Goal: Task Accomplishment & Management: Manage account settings

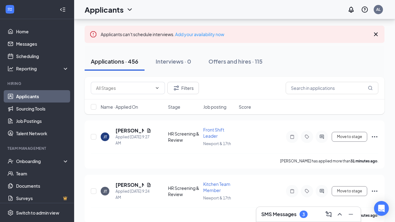
scroll to position [37, 0]
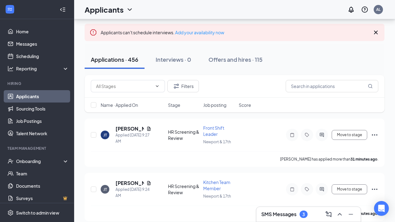
click at [298, 213] on div "SMS Messages 3" at bounding box center [284, 214] width 46 height 7
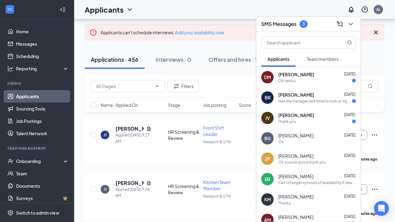
click at [317, 126] on div "JV [PERSON_NAME] [DATE] Thank you." at bounding box center [308, 118] width 104 height 20
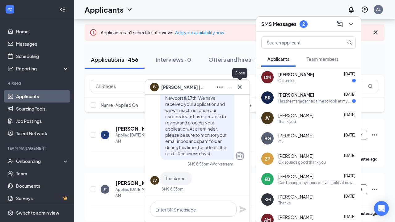
click at [243, 86] on icon "Cross" at bounding box center [239, 86] width 7 height 7
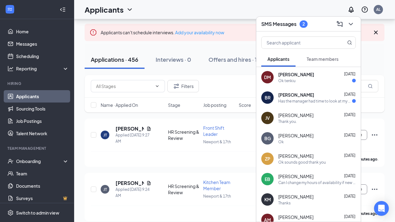
click at [294, 95] on span "[PERSON_NAME]" at bounding box center [296, 95] width 36 height 6
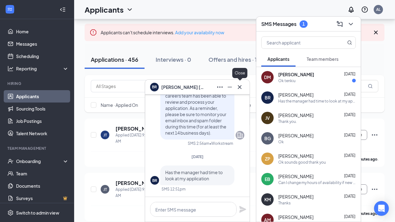
click at [239, 86] on icon "Cross" at bounding box center [239, 86] width 7 height 7
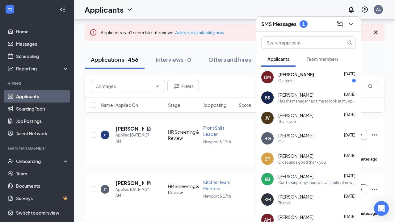
click at [282, 81] on div "Ok tenkiu" at bounding box center [286, 80] width 17 height 5
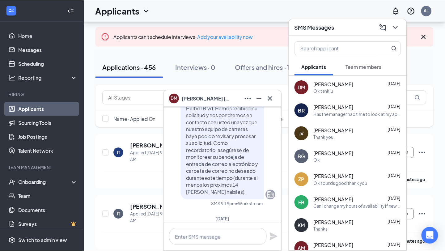
scroll to position [-35, 0]
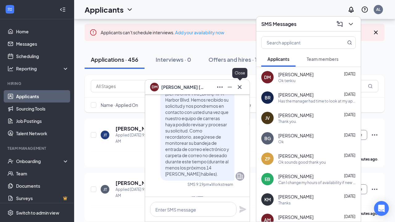
click at [240, 86] on icon "Cross" at bounding box center [239, 86] width 7 height 7
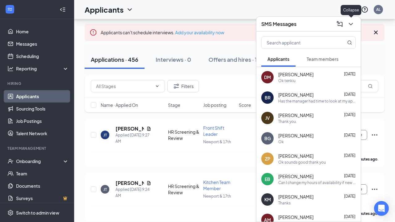
click at [352, 24] on icon "ChevronDown" at bounding box center [351, 24] width 4 height 2
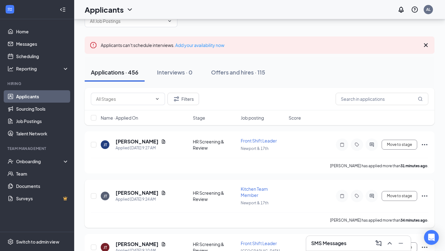
scroll to position [25, 0]
click at [142, 124] on div "Name · Applied On Stage Job posting Score" at bounding box center [259, 117] width 349 height 15
click at [139, 115] on div "Name · Applied On" at bounding box center [145, 117] width 88 height 6
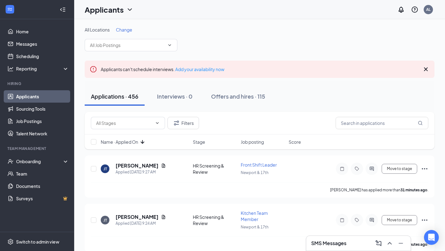
click at [143, 141] on icon "ArrowDown" at bounding box center [142, 142] width 4 height 4
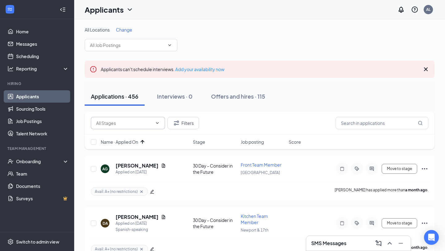
click at [157, 123] on icon "ChevronDown" at bounding box center [157, 123] width 3 height 2
click at [159, 123] on icon "ChevronDown" at bounding box center [157, 122] width 5 height 5
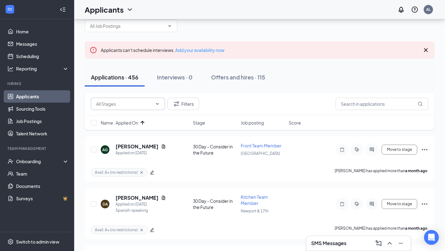
scroll to position [23, 0]
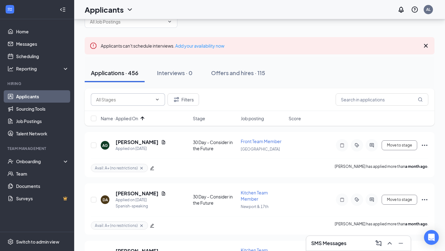
click at [157, 101] on icon "ChevronDown" at bounding box center [157, 99] width 5 height 5
click at [153, 97] on span at bounding box center [128, 99] width 74 height 12
click at [153, 97] on span at bounding box center [156, 99] width 6 height 5
click at [158, 99] on icon "ChevronDown" at bounding box center [157, 99] width 3 height 2
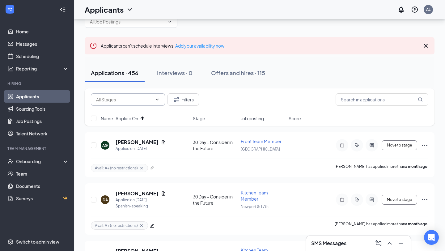
click at [158, 99] on icon "ChevronDown" at bounding box center [157, 99] width 3 height 2
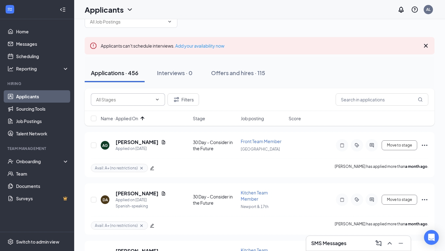
scroll to position [0, 0]
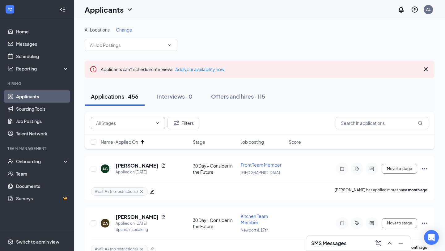
click at [143, 121] on input "text" at bounding box center [124, 122] width 56 height 7
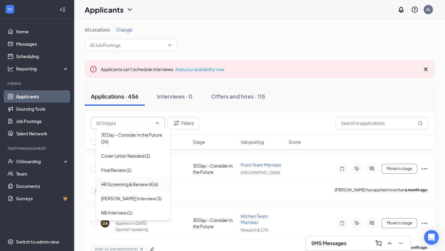
click at [147, 184] on div "HR Screening & Review (416)" at bounding box center [129, 184] width 57 height 7
type input "HR Screening & Review (416)"
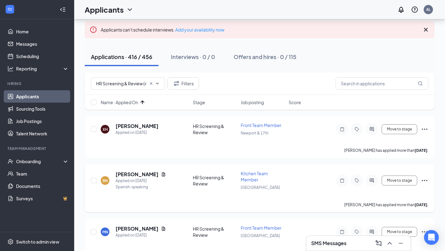
scroll to position [43, 0]
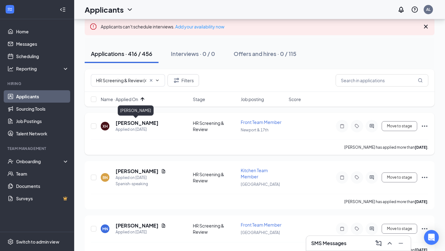
click at [132, 122] on h5 "Xiclali Huerta" at bounding box center [136, 122] width 43 height 7
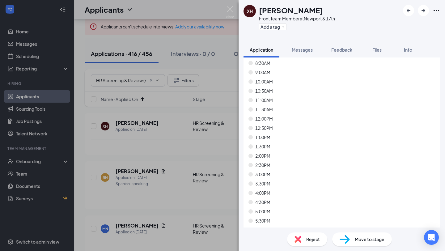
scroll to position [3354, 0]
click at [268, 32] on div "XH Xiclali Huerta Front Team Member at Newport & 17th Add a tag" at bounding box center [341, 18] width 206 height 37
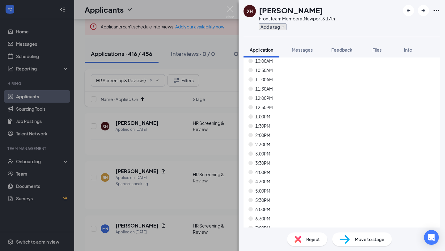
click at [268, 29] on button "Add a tag" at bounding box center [272, 26] width 27 height 6
click at [268, 29] on input "text" at bounding box center [293, 27] width 69 height 10
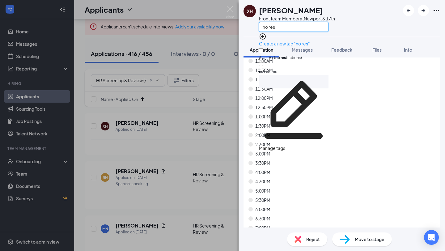
type input "no res"
click at [263, 48] on input "Avail: A+ ( no res trictions)" at bounding box center [261, 50] width 4 height 4
checkbox input "true"
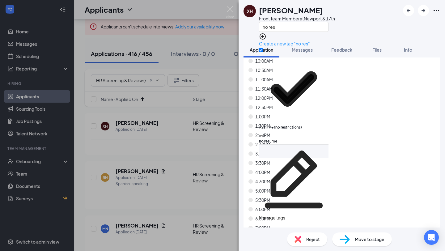
click at [299, 132] on div "2:00PM" at bounding box center [341, 135] width 186 height 7
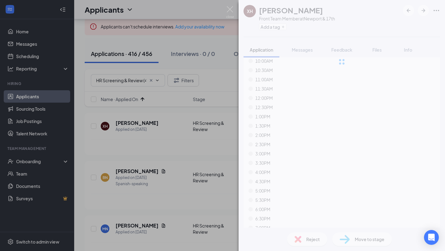
click at [346, 222] on div "XH Xiclali Huerta Front Team Member at Newport & 17th Add a tag Application Mes…" at bounding box center [341, 125] width 206 height 251
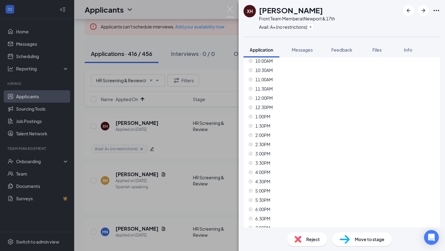
click at [346, 222] on img at bounding box center [344, 239] width 10 height 9
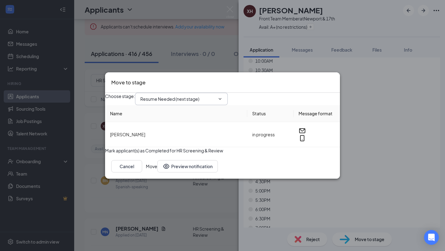
click at [179, 95] on input "Resume Needed (next stage)" at bounding box center [177, 98] width 75 height 7
click at [185, 171] on div "30 Day - Consider in the Future" at bounding box center [180, 174] width 61 height 7
type input "30 Day - Consider in the Future"
click at [157, 172] on button "Move" at bounding box center [151, 166] width 11 height 12
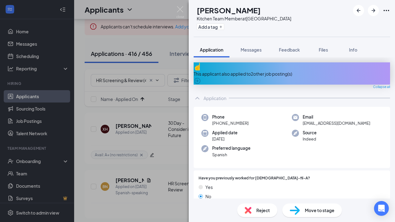
click at [268, 67] on div "This applicant also applied to 2 other job posting(s)" at bounding box center [292, 73] width 196 height 22
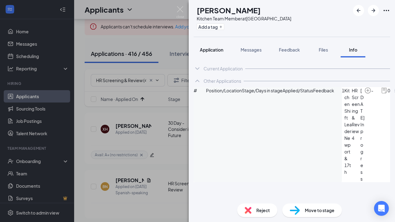
click at [220, 53] on button "Application" at bounding box center [212, 49] width 36 height 15
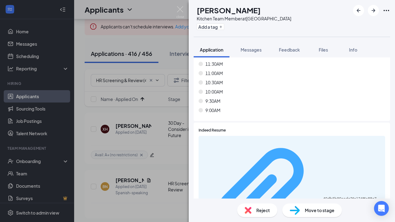
scroll to position [3784, 0]
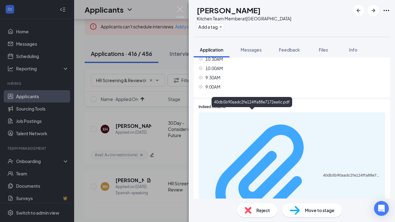
click at [323, 173] on div "40db5b90aadc2fe124ffa88e7172ea6c.pdf" at bounding box center [352, 175] width 58 height 5
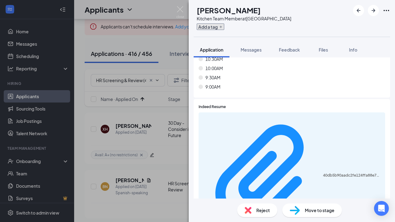
click at [224, 27] on button "Add a tag" at bounding box center [210, 26] width 27 height 6
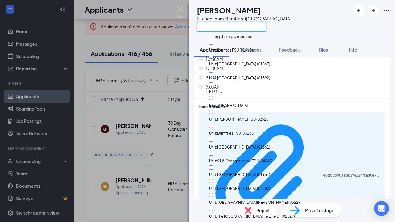
click at [224, 27] on input "text" at bounding box center [231, 27] width 69 height 10
checkbox input "true"
click at [258, 213] on span "Reject" at bounding box center [263, 210] width 14 height 7
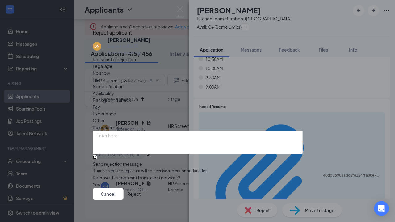
click at [97, 155] on input "Send rejection message If unchecked, the applicant will not receive a rejection…" at bounding box center [95, 157] width 4 height 4
checkbox input "true"
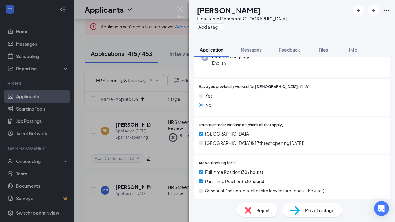
scroll to position [76, 0]
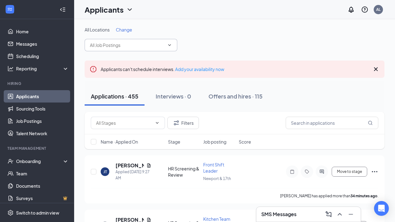
click at [129, 46] on input "text" at bounding box center [127, 45] width 75 height 7
type input "b"
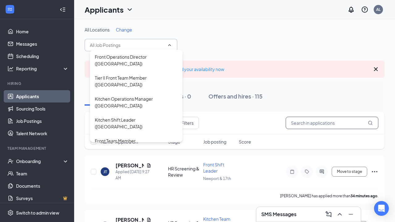
click at [297, 124] on input "text" at bounding box center [332, 123] width 93 height 12
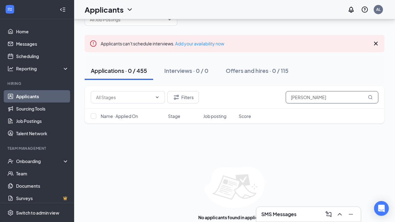
scroll to position [38, 0]
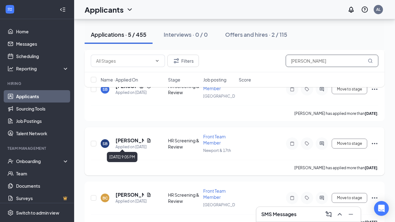
scroll to position [204, 0]
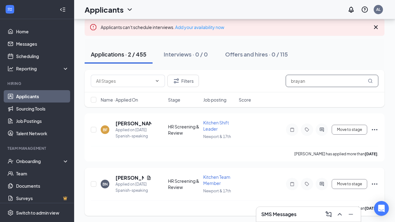
scroll to position [42, 0]
type input "brayan"
click at [134, 123] on h5 "[PERSON_NAME]" at bounding box center [133, 123] width 36 height 7
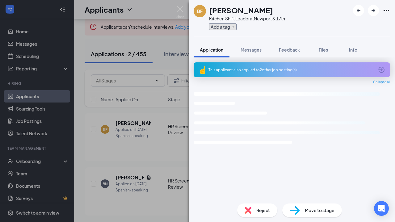
click at [221, 26] on button "Add a tag" at bounding box center [222, 26] width 27 height 6
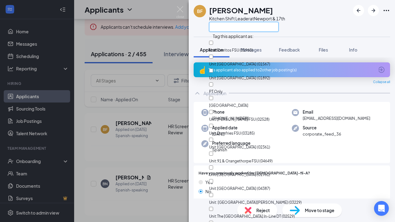
click at [221, 26] on input "text" at bounding box center [243, 27] width 69 height 10
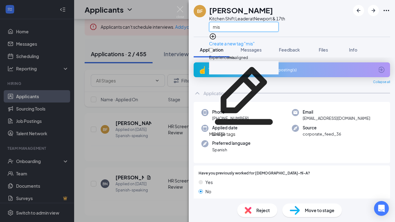
type input "mis"
click at [213, 48] on input "Experience mis aligned" at bounding box center [211, 50] width 4 height 4
checkbox input "true"
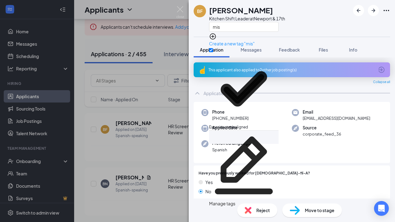
click at [291, 24] on div "[PERSON_NAME] [PERSON_NAME] Kitchen Shift Leader at [GEOGRAPHIC_DATA] mis" at bounding box center [292, 18] width 206 height 37
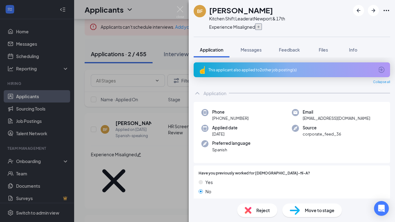
click at [259, 29] on button "button" at bounding box center [258, 26] width 7 height 6
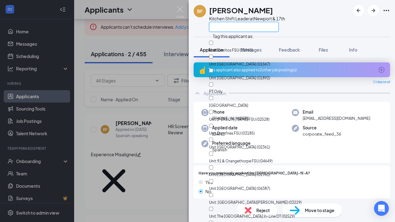
click at [240, 28] on input "text" at bounding box center [243, 27] width 69 height 10
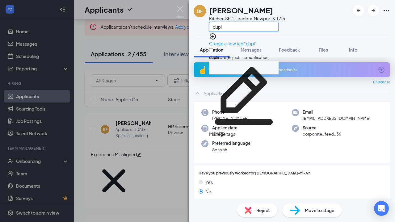
type input "dupl"
click at [213, 48] on input "dupl icate (Reject - no notification)" at bounding box center [211, 50] width 4 height 4
checkbox input "true"
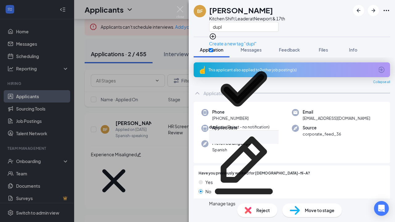
click at [268, 212] on span "Reject" at bounding box center [263, 210] width 14 height 7
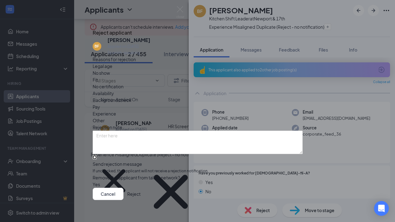
click at [97, 159] on input "Send rejection message If unchecked, the applicant will not receive a rejection…" at bounding box center [95, 157] width 4 height 4
checkbox input "true"
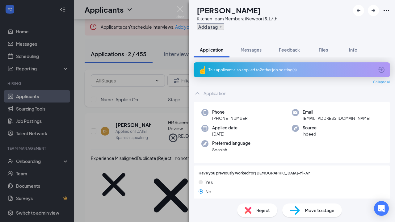
click at [224, 26] on button "Add a tag" at bounding box center [210, 26] width 27 height 6
click at [224, 26] on input "text" at bounding box center [231, 27] width 69 height 10
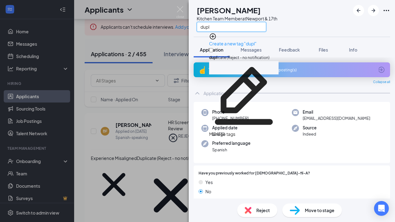
type input "dupl"
click at [213, 48] on input "dupl icate (Reject - no notification)" at bounding box center [211, 50] width 4 height 4
checkbox input "true"
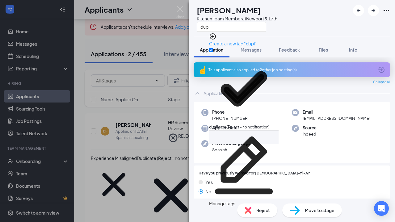
click at [262, 209] on span "Reject" at bounding box center [263, 210] width 14 height 7
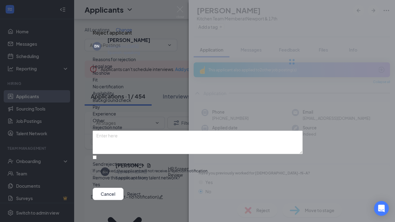
click at [140, 190] on button "Reject" at bounding box center [133, 194] width 13 height 12
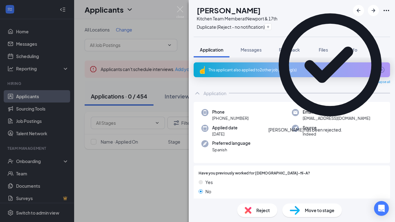
click at [175, 0] on div "BN [PERSON_NAME] Kitchen Team Member at [GEOGRAPHIC_DATA] & 17th Duplicate (Rej…" at bounding box center [197, 111] width 395 height 222
click at [179, 9] on div "Applicants AL" at bounding box center [234, 9] width 321 height 19
